Goal: Task Accomplishment & Management: Use online tool/utility

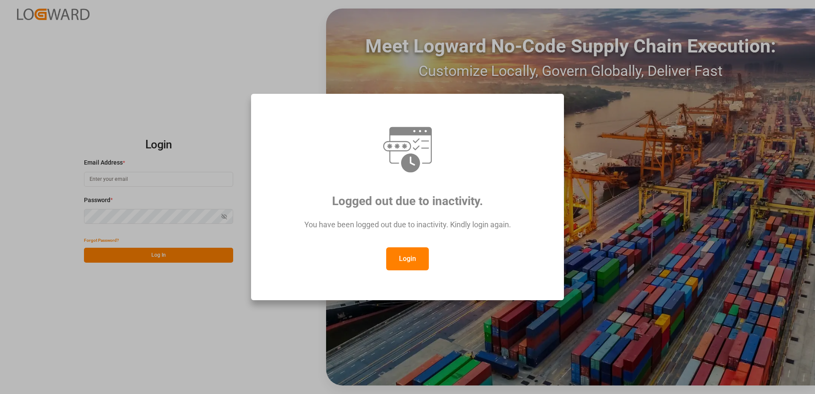
click at [405, 255] on button "Login" at bounding box center [407, 258] width 43 height 23
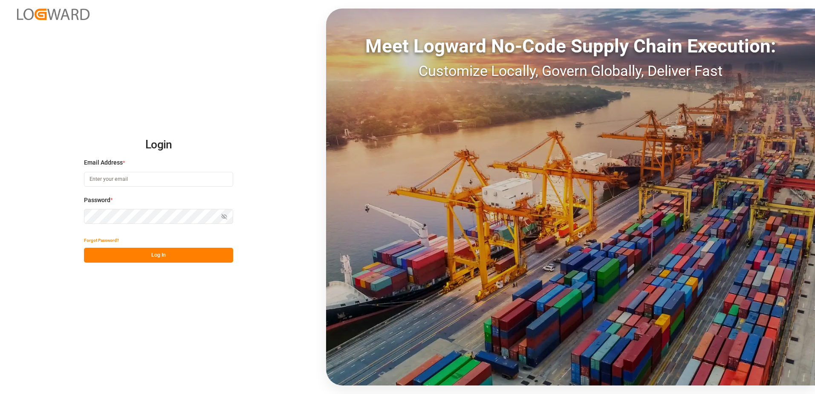
click at [121, 180] on input at bounding box center [158, 179] width 149 height 15
type input "[PERSON_NAME][EMAIL_ADDRESS][DOMAIN_NAME]"
click at [222, 215] on icon "button" at bounding box center [224, 217] width 6 height 6
click at [146, 254] on button "Log In" at bounding box center [158, 255] width 149 height 15
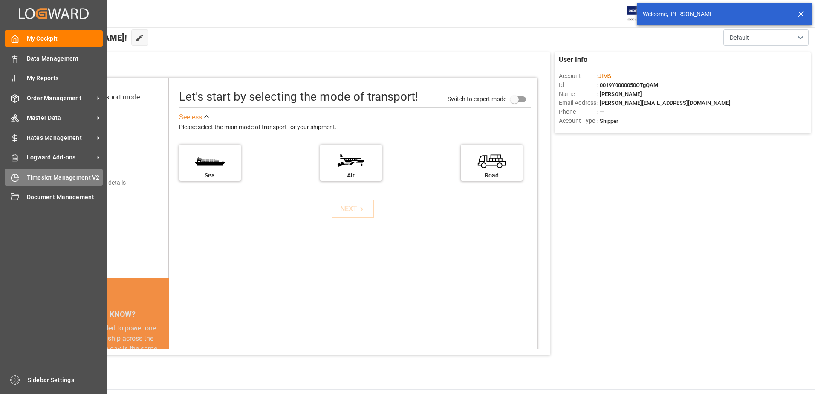
click at [16, 176] on icon at bounding box center [15, 177] width 9 height 9
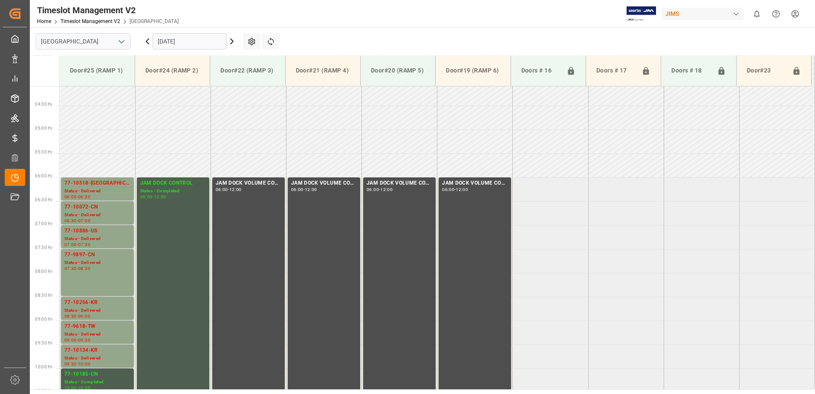
scroll to position [174, 0]
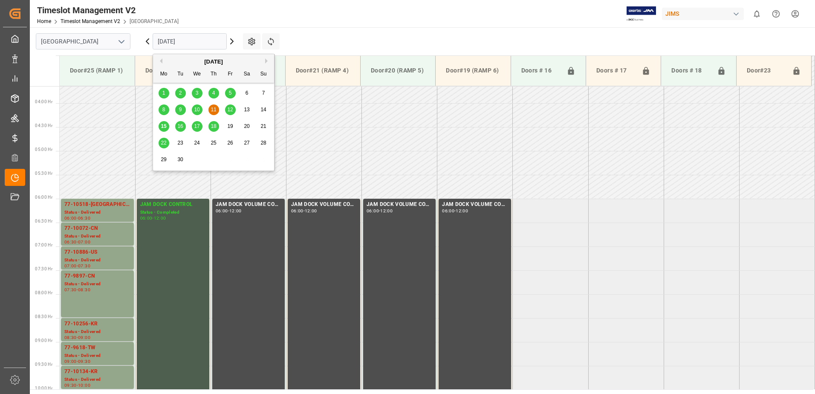
click at [208, 38] on input "[DATE]" at bounding box center [190, 41] width 74 height 16
click at [161, 127] on span "15" at bounding box center [164, 126] width 6 height 6
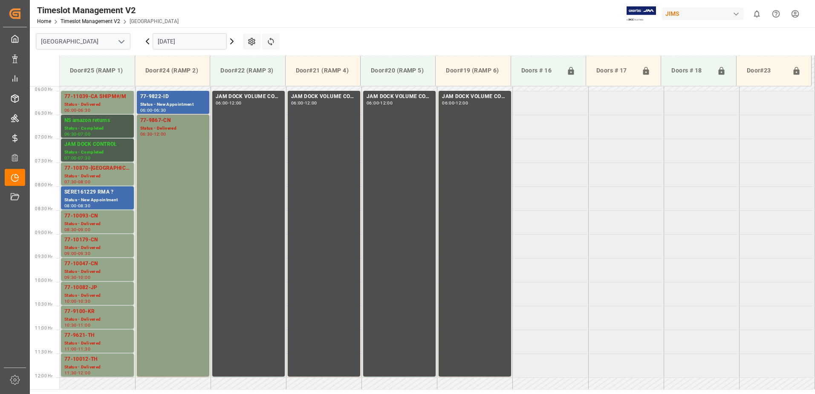
scroll to position [217, 0]
